Goal: Navigation & Orientation: Find specific page/section

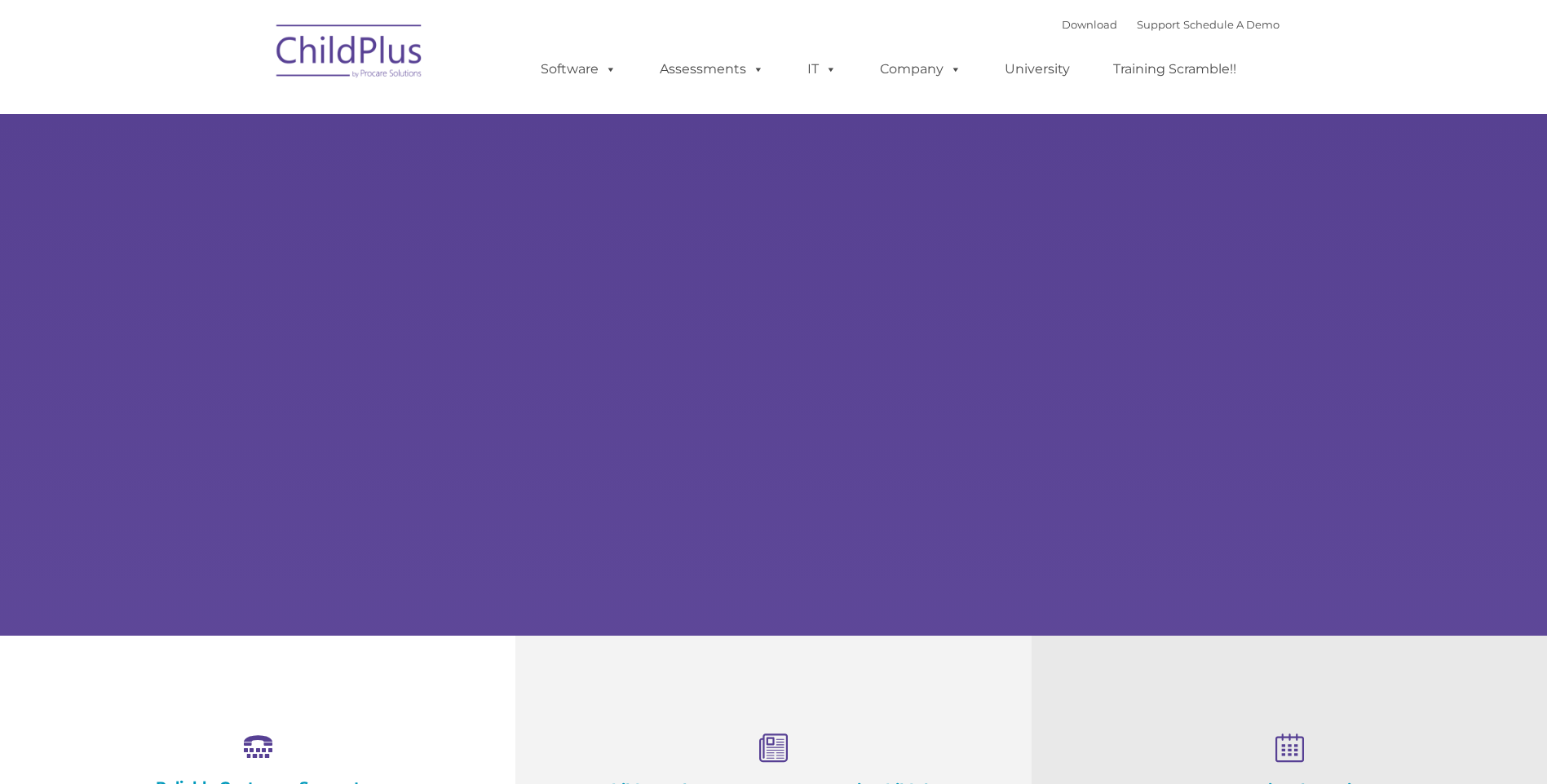
select select "MEDIUM"
type input ""
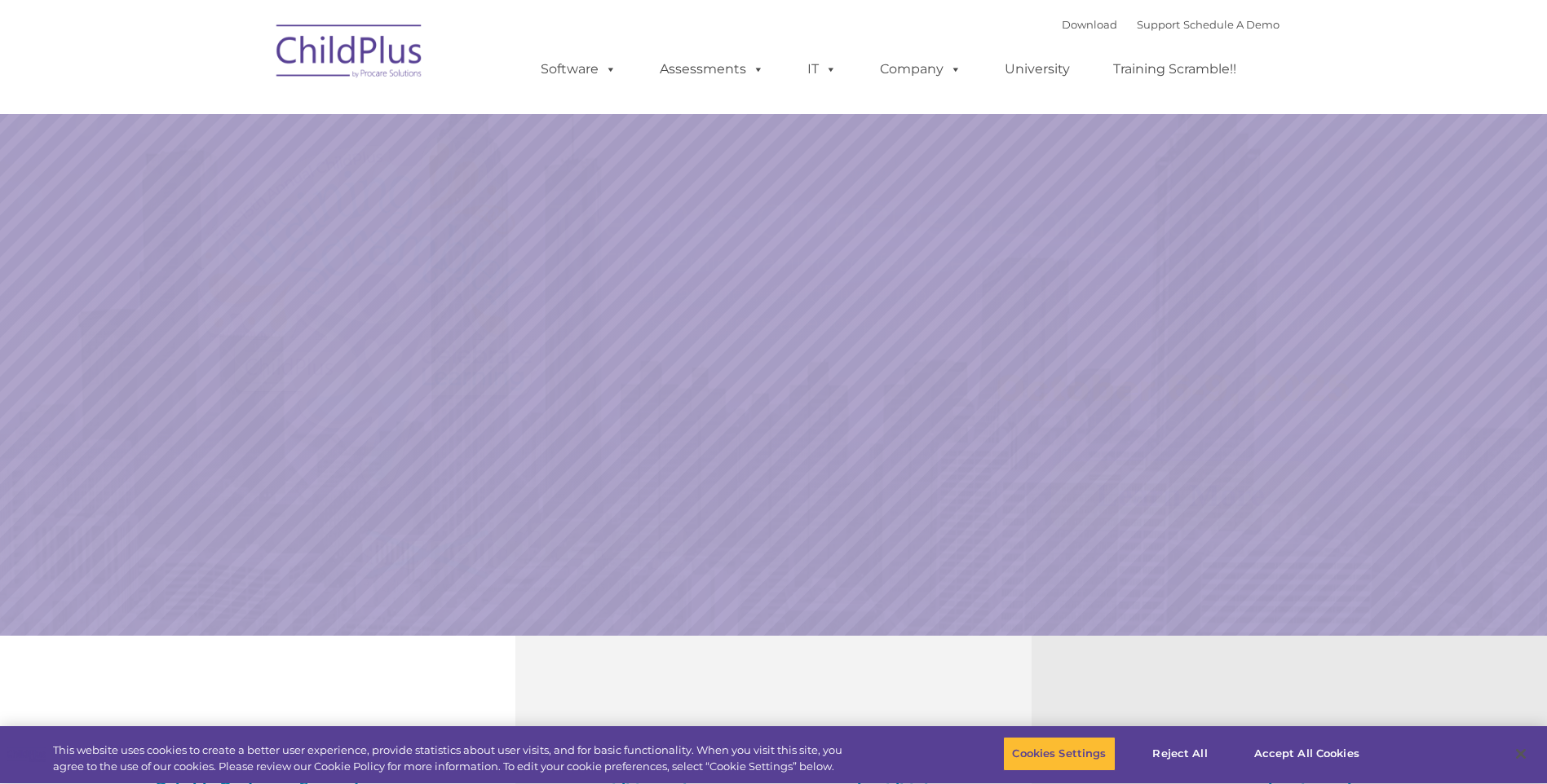
select select "MEDIUM"
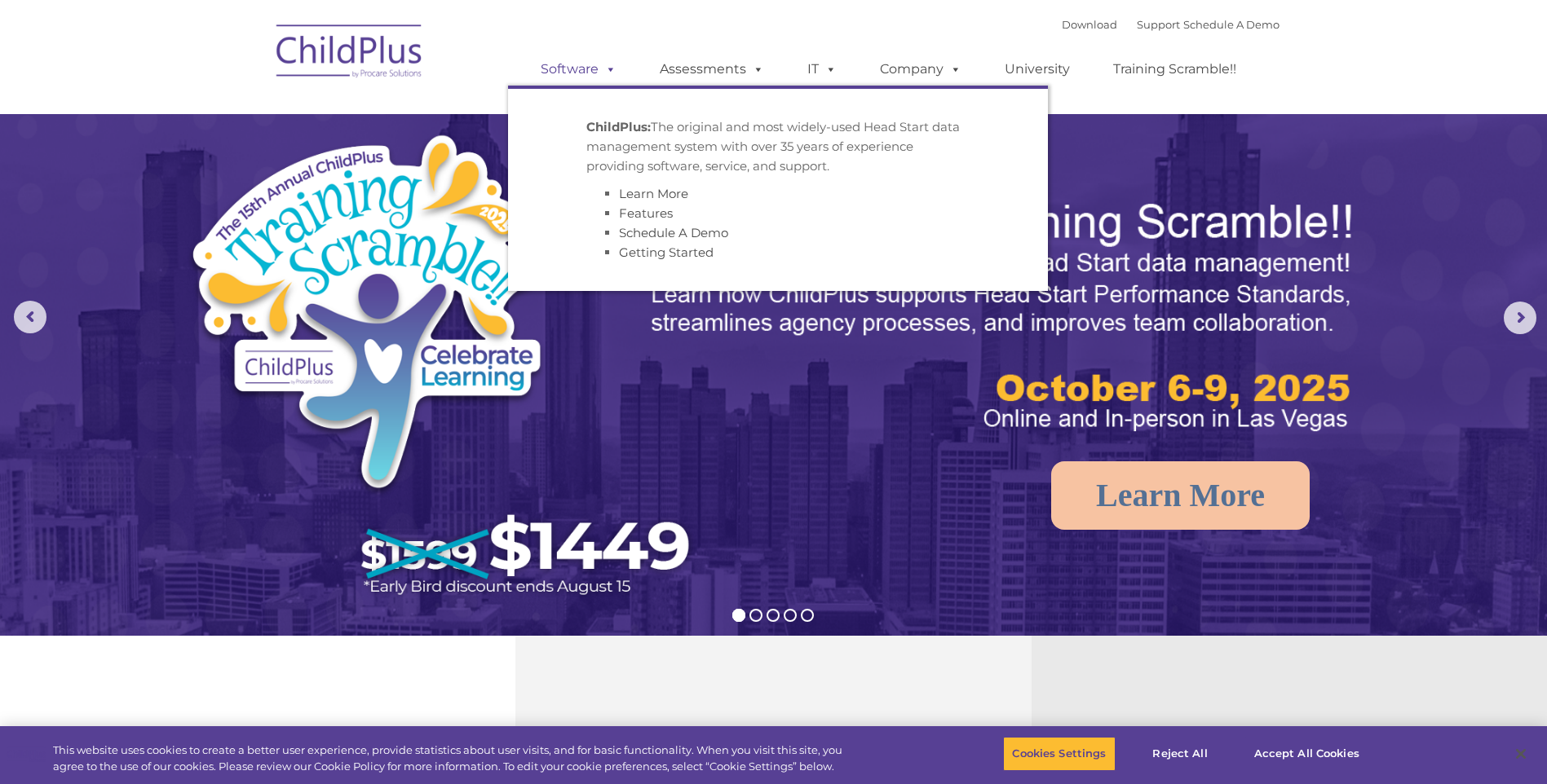
click at [575, 70] on link "Software" at bounding box center [578, 70] width 109 height 33
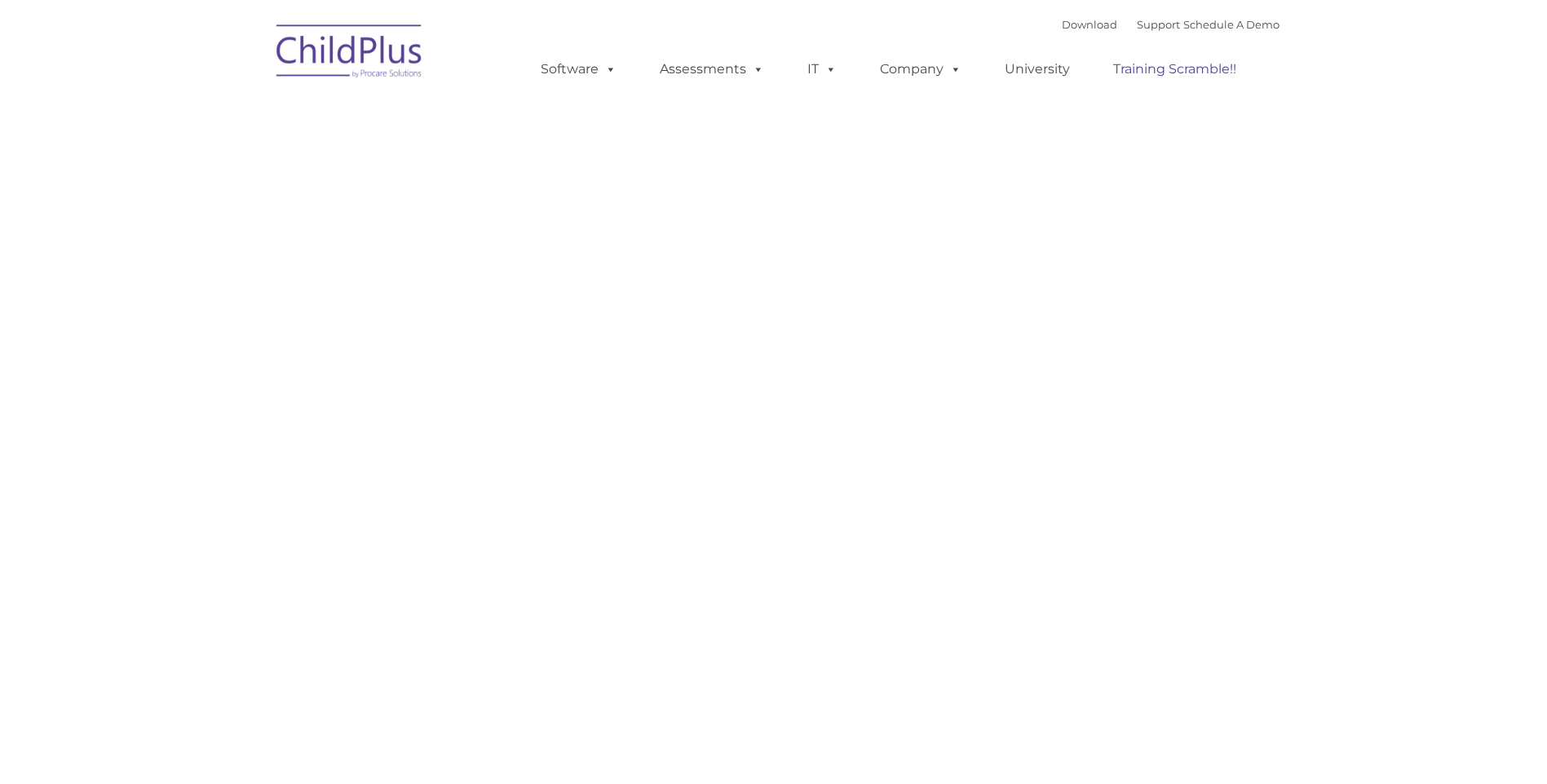
type input ""
